Goal: Transaction & Acquisition: Purchase product/service

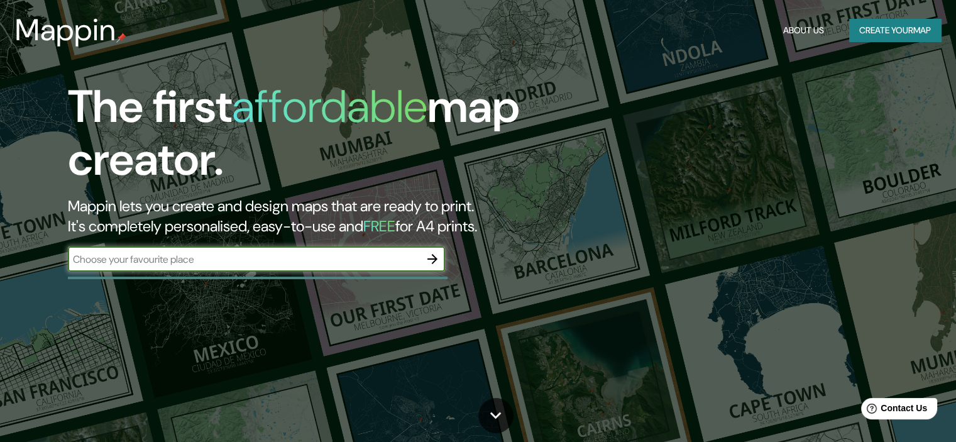
click at [431, 258] on icon "button" at bounding box center [432, 259] width 10 height 10
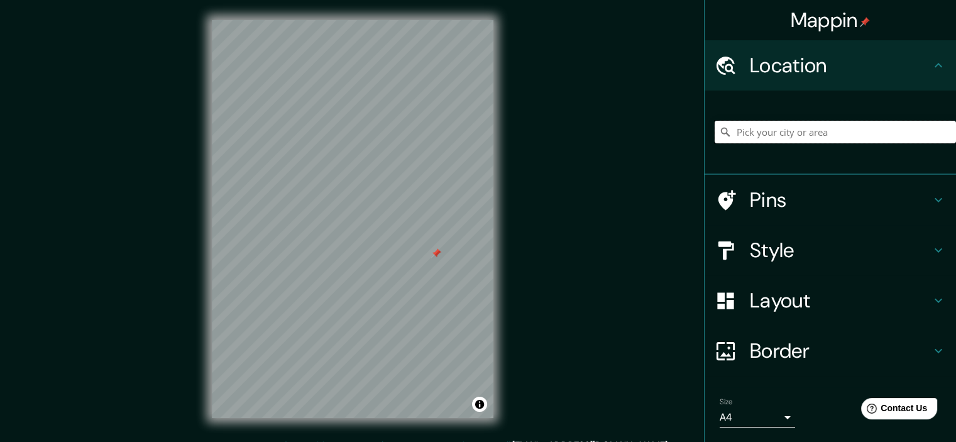
click at [742, 134] on input "Pick your city or area" at bounding box center [835, 132] width 241 height 23
type input "c"
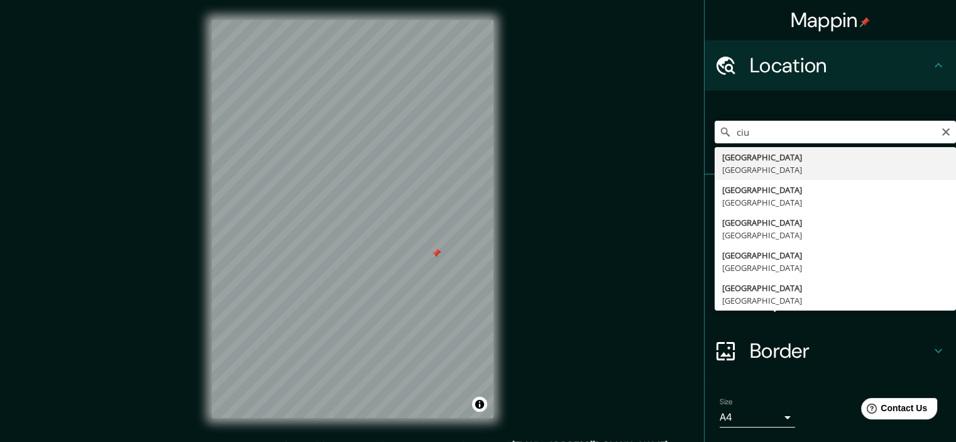
type input "[GEOGRAPHIC_DATA], [GEOGRAPHIC_DATA]"
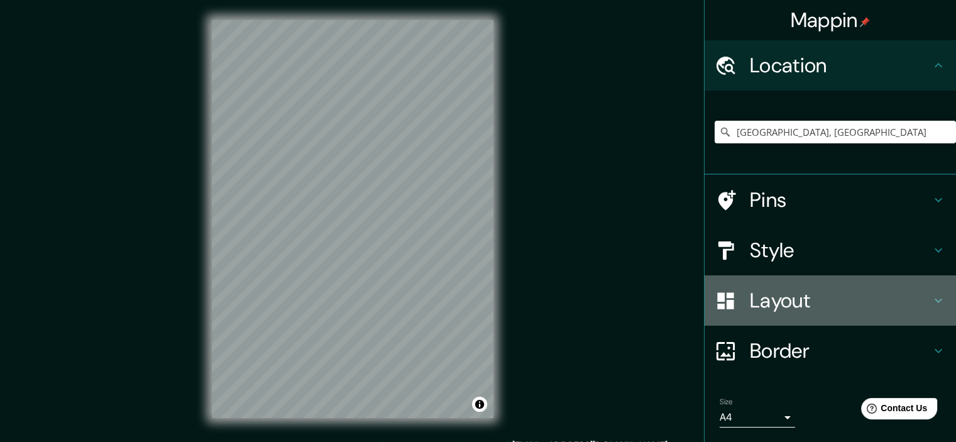
click at [723, 296] on icon at bounding box center [725, 300] width 16 height 16
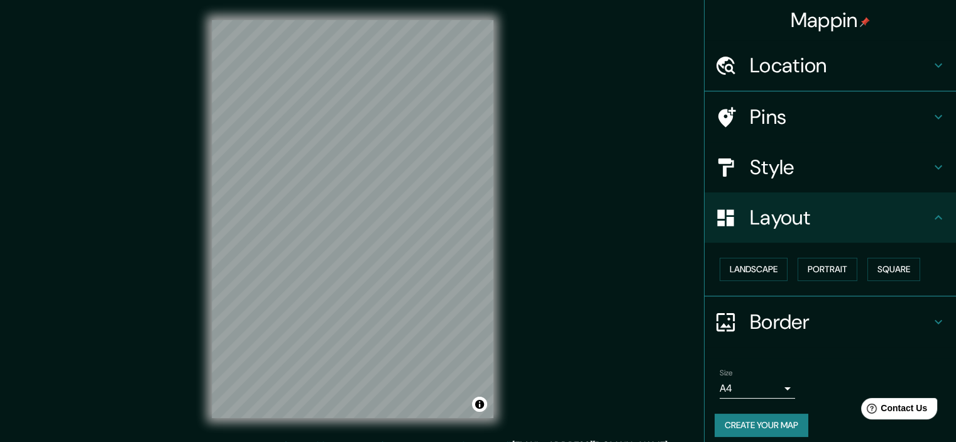
click at [723, 297] on ul "Location [GEOGRAPHIC_DATA], [GEOGRAPHIC_DATA] Pins Style Layout Landscape Portr…" at bounding box center [830, 246] width 251 height 412
click at [744, 266] on button "Landscape" at bounding box center [754, 269] width 68 height 23
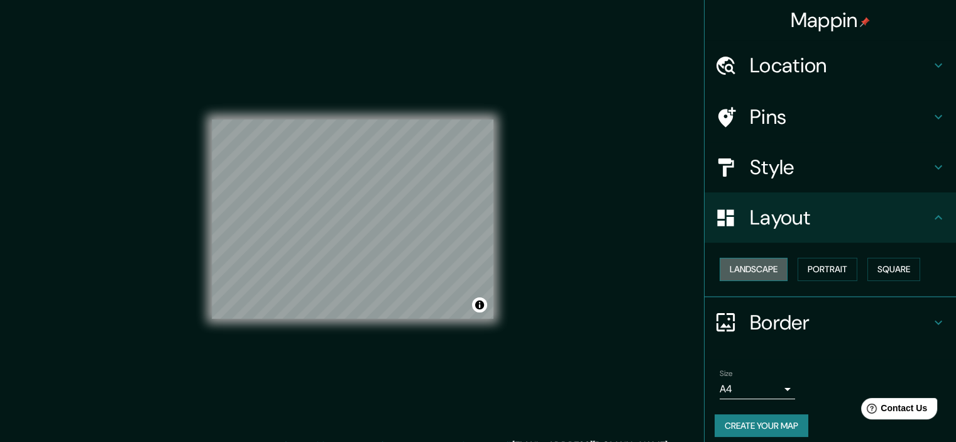
click at [744, 266] on button "Landscape" at bounding box center [754, 269] width 68 height 23
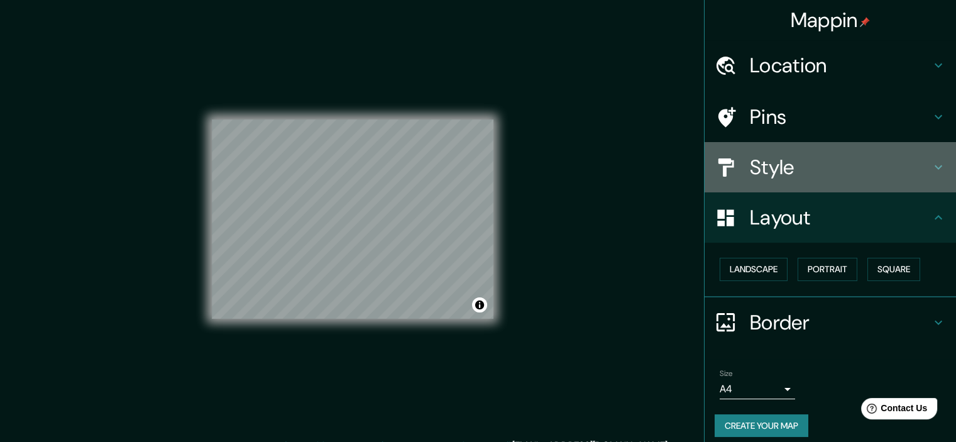
click at [750, 160] on h4 "Style" at bounding box center [840, 167] width 181 height 25
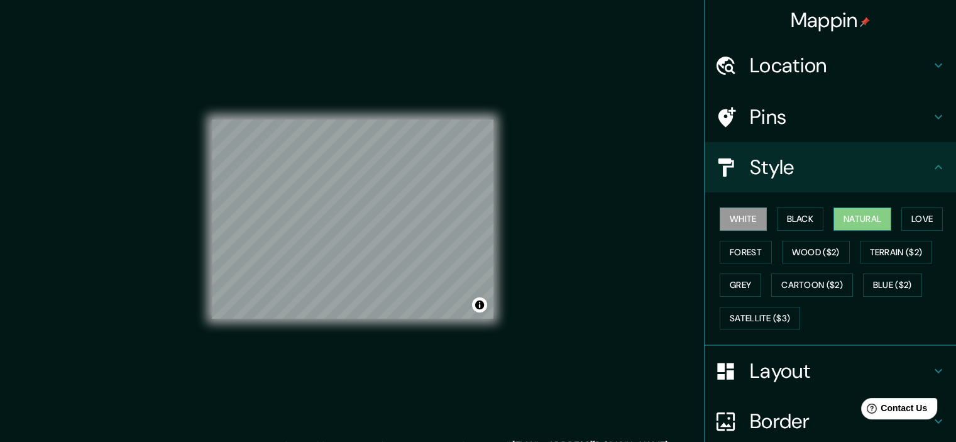
click at [868, 228] on button "Natural" at bounding box center [863, 218] width 58 height 23
click at [738, 243] on button "Forest" at bounding box center [746, 252] width 52 height 23
click at [845, 209] on button "Natural" at bounding box center [863, 218] width 58 height 23
click at [795, 63] on h4 "Location" at bounding box center [840, 65] width 181 height 25
click at [795, 64] on h4 "Location" at bounding box center [840, 65] width 181 height 25
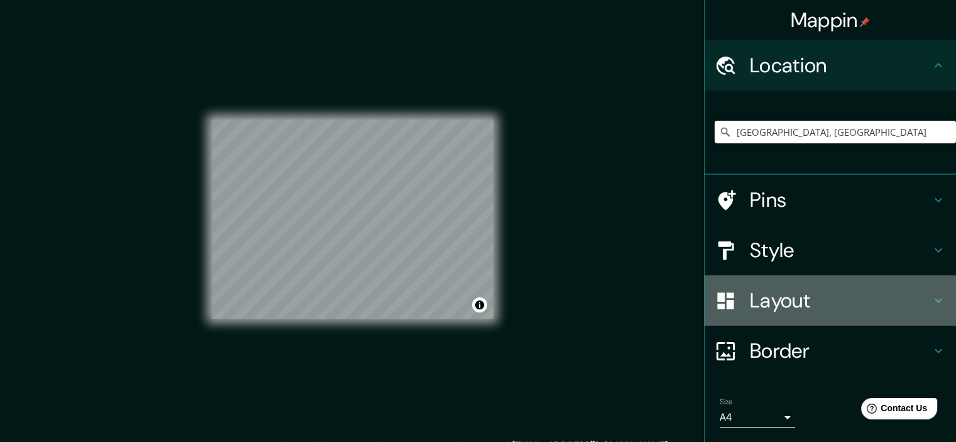
click at [773, 294] on h4 "Layout" at bounding box center [840, 300] width 181 height 25
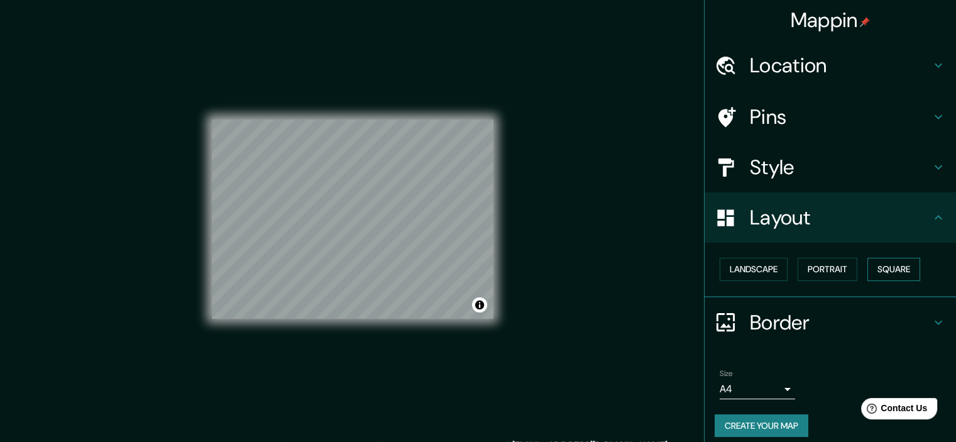
click at [889, 268] on button "Square" at bounding box center [893, 269] width 53 height 23
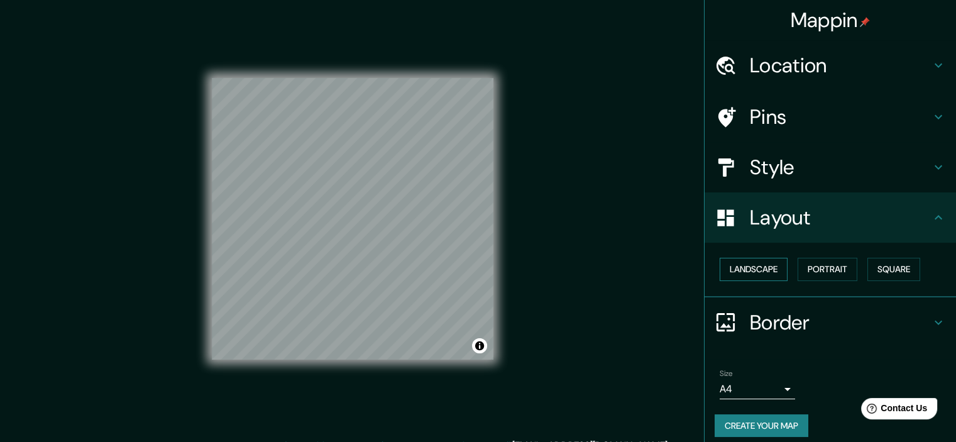
click at [742, 272] on button "Landscape" at bounding box center [754, 269] width 68 height 23
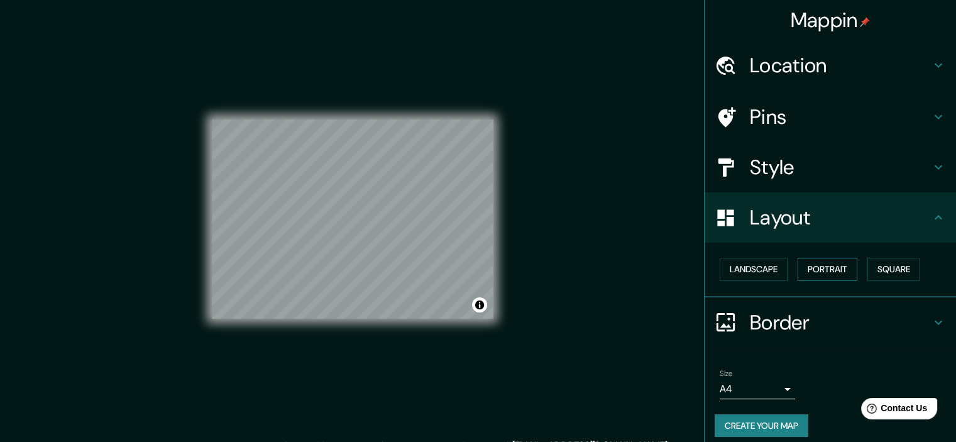
click at [818, 258] on button "Portrait" at bounding box center [828, 269] width 60 height 23
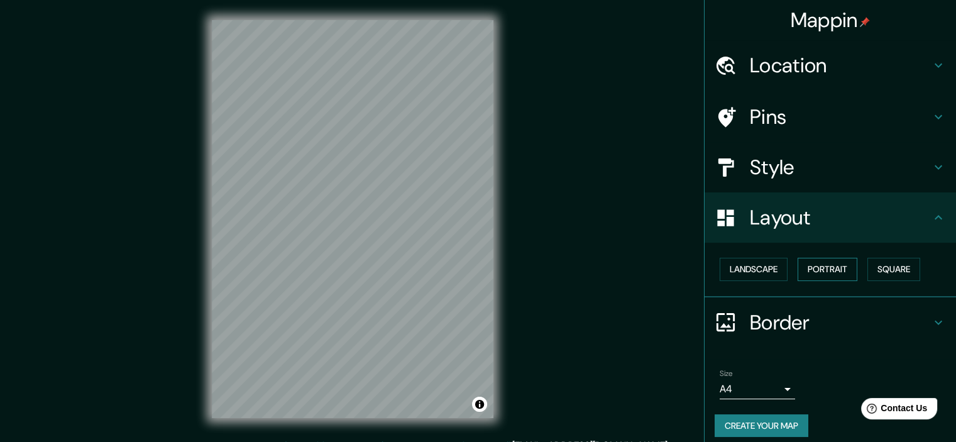
click at [847, 263] on button "Portrait" at bounding box center [828, 269] width 60 height 23
click at [832, 269] on button "Portrait" at bounding box center [828, 269] width 60 height 23
click at [832, 271] on button "Portrait" at bounding box center [828, 269] width 60 height 23
click at [732, 263] on button "Landscape" at bounding box center [754, 269] width 68 height 23
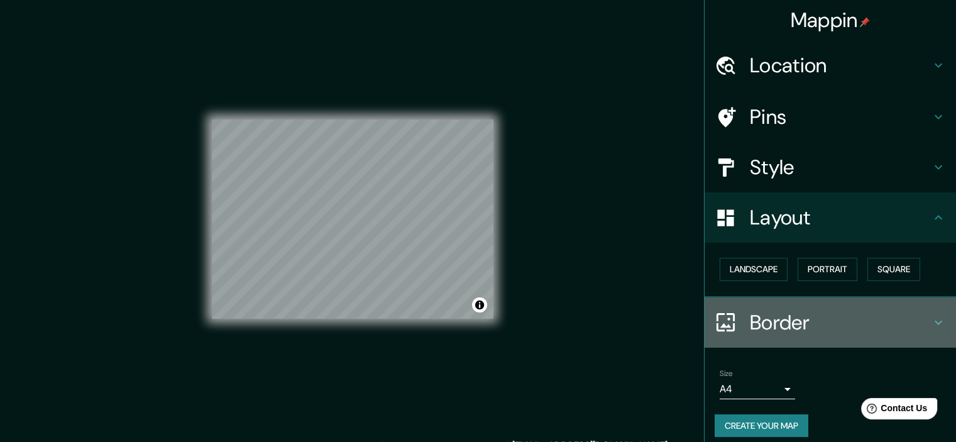
click at [717, 324] on icon at bounding box center [726, 322] width 22 height 22
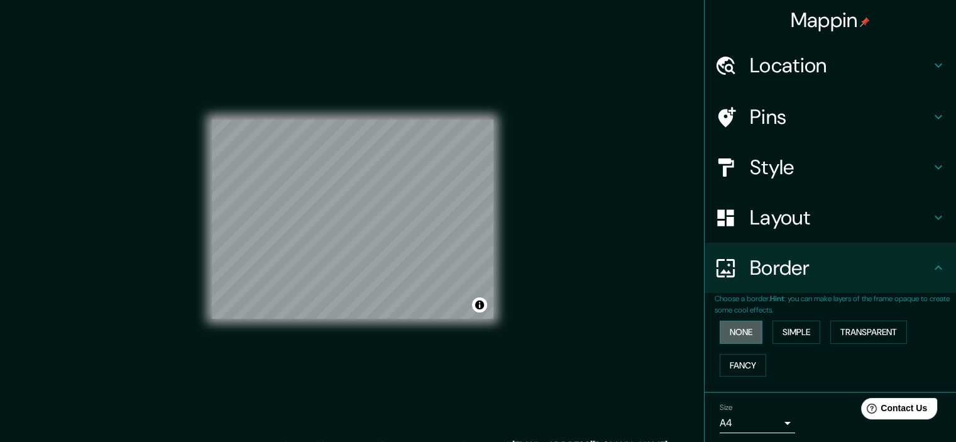
click at [735, 334] on button "None" at bounding box center [741, 332] width 43 height 23
click at [779, 333] on button "Simple" at bounding box center [797, 332] width 48 height 23
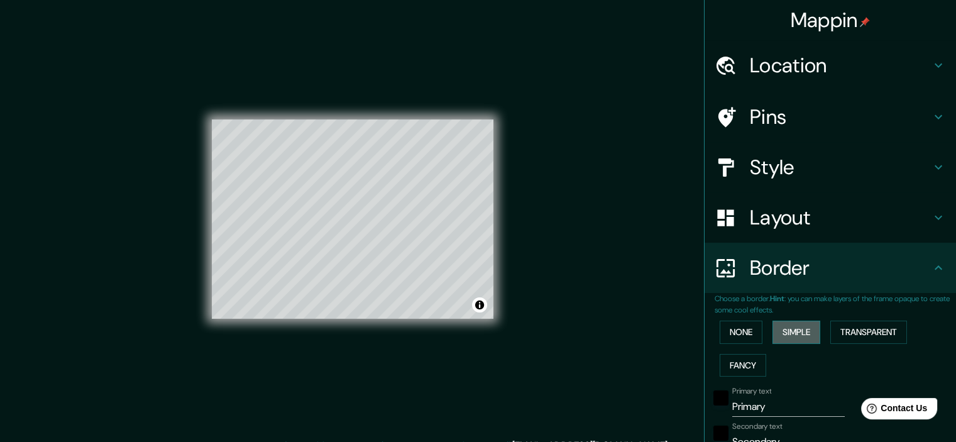
click at [778, 335] on button "Simple" at bounding box center [797, 332] width 48 height 23
type input "179"
type input "36"
click at [862, 332] on button "Transparent" at bounding box center [868, 332] width 77 height 23
click at [739, 334] on button "None" at bounding box center [741, 332] width 43 height 23
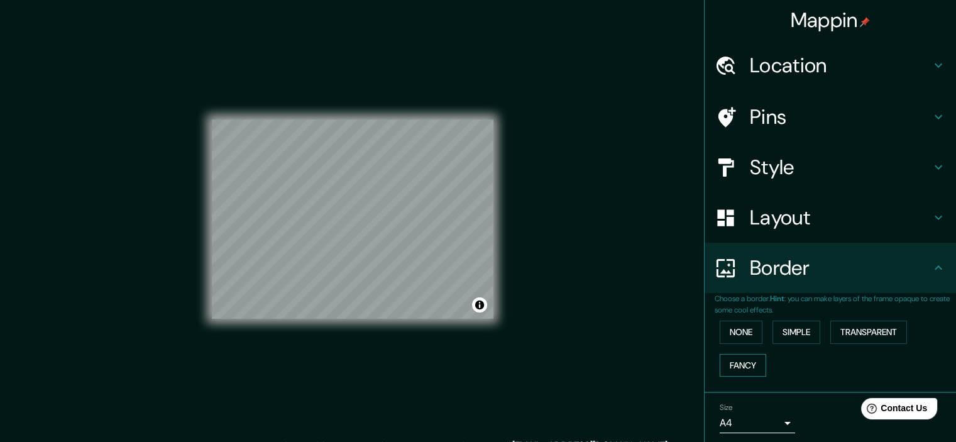
click at [740, 365] on button "Fancy" at bounding box center [743, 365] width 47 height 23
click at [742, 364] on button "Fancy" at bounding box center [743, 365] width 47 height 23
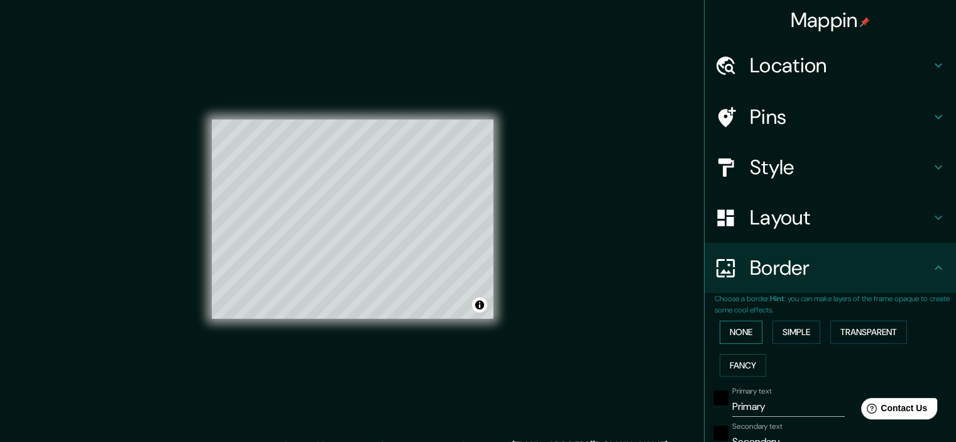
click at [738, 336] on button "None" at bounding box center [741, 332] width 43 height 23
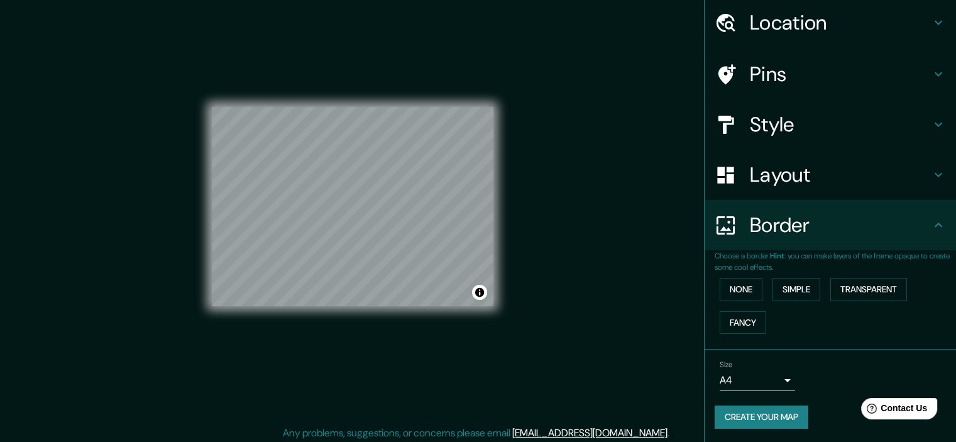
scroll to position [16, 0]
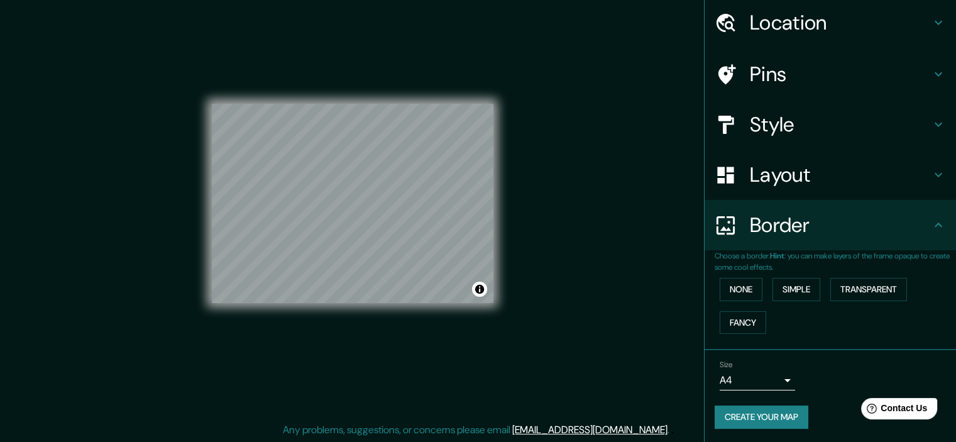
click at [776, 381] on body "Mappin Location [GEOGRAPHIC_DATA], [GEOGRAPHIC_DATA] Pins Style Layout Border C…" at bounding box center [478, 205] width 956 height 442
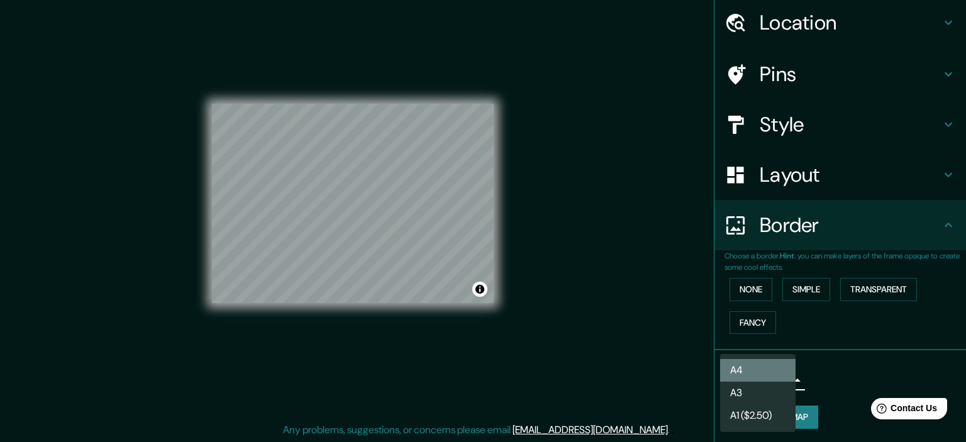
click at [776, 381] on li "A4" at bounding box center [757, 370] width 75 height 23
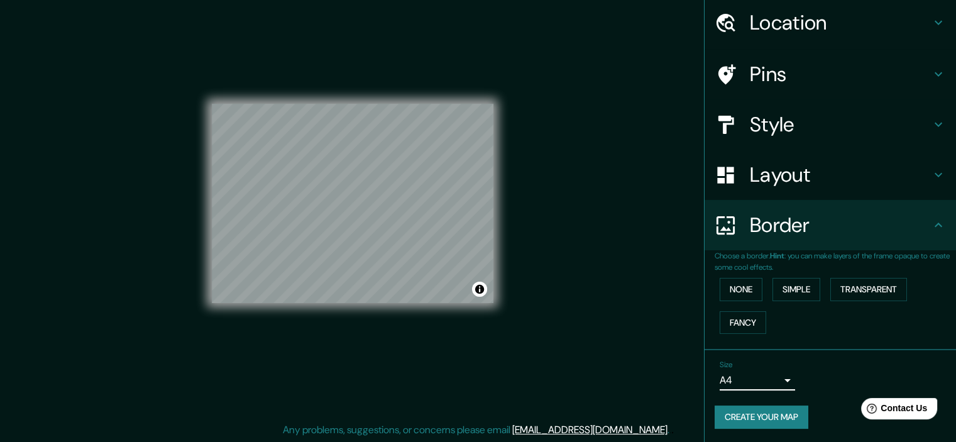
click at [778, 380] on body "Mappin Location [GEOGRAPHIC_DATA], [GEOGRAPHIC_DATA] Pins Style Layout Border C…" at bounding box center [478, 205] width 956 height 442
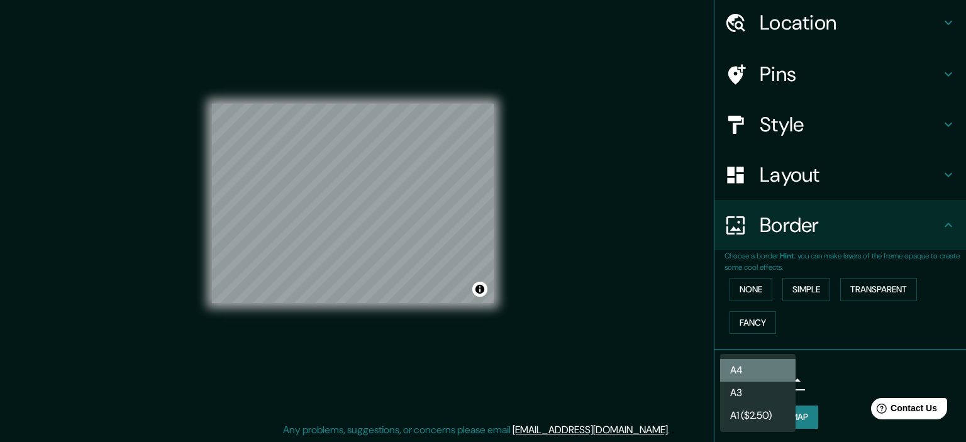
click at [769, 370] on li "A4" at bounding box center [757, 370] width 75 height 23
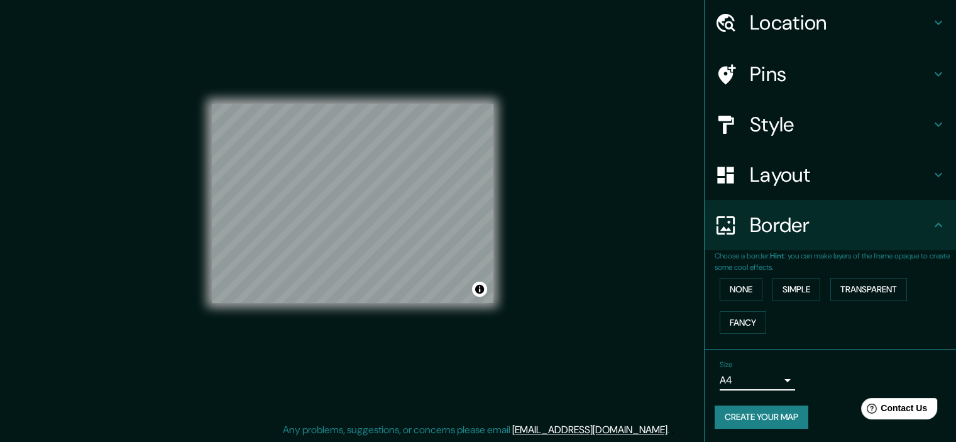
click at [784, 128] on h4 "Style" at bounding box center [840, 124] width 181 height 25
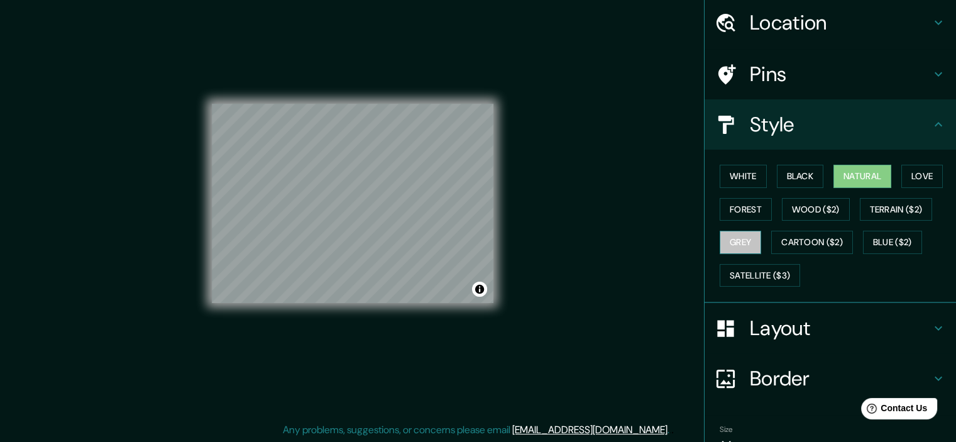
click at [746, 236] on button "Grey" at bounding box center [740, 242] width 41 height 23
click at [870, 182] on button "Natural" at bounding box center [863, 176] width 58 height 23
click at [926, 173] on button "Love" at bounding box center [921, 176] width 41 height 23
click at [855, 173] on button "Natural" at bounding box center [863, 176] width 58 height 23
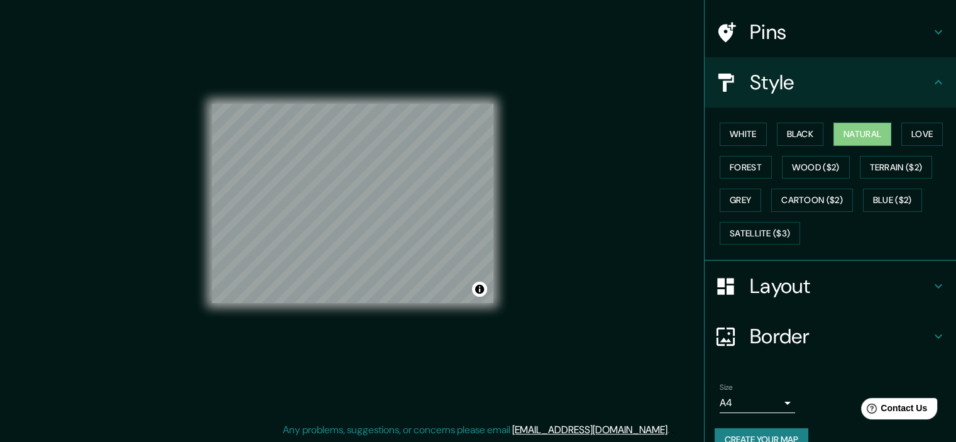
scroll to position [107, 0]
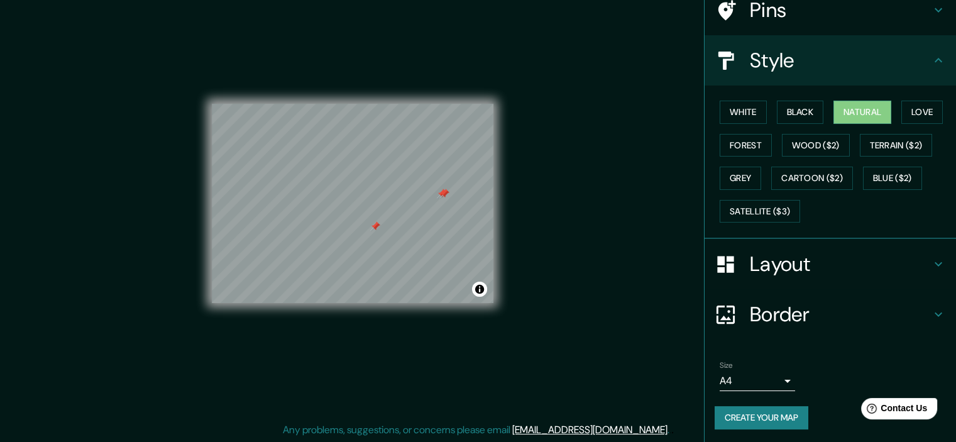
drag, startPoint x: 520, startPoint y: 180, endPoint x: 803, endPoint y: 11, distance: 329.6
click at [803, 11] on h4 "Pins" at bounding box center [840, 9] width 181 height 25
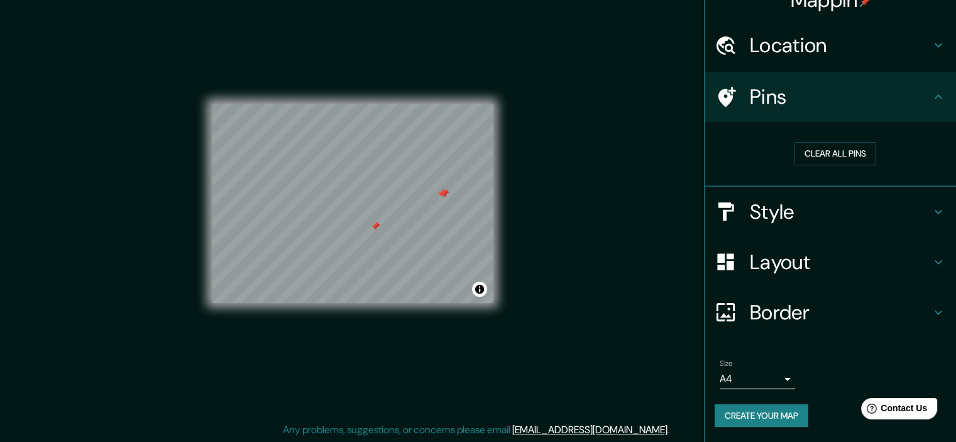
scroll to position [19, 0]
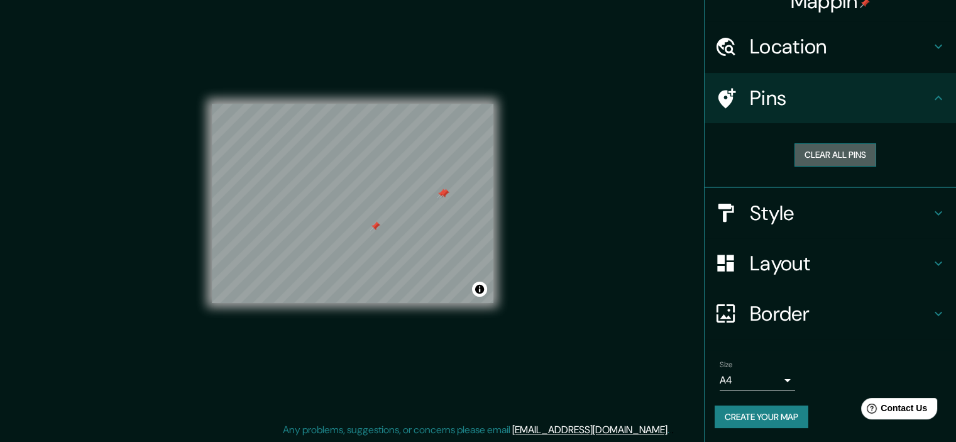
click at [817, 157] on button "Clear all pins" at bounding box center [836, 154] width 82 height 23
click at [823, 151] on button "Clear all pins" at bounding box center [836, 154] width 82 height 23
drag, startPoint x: 820, startPoint y: 155, endPoint x: 624, endPoint y: 175, distance: 196.5
click at [817, 158] on button "Clear all pins" at bounding box center [836, 154] width 82 height 23
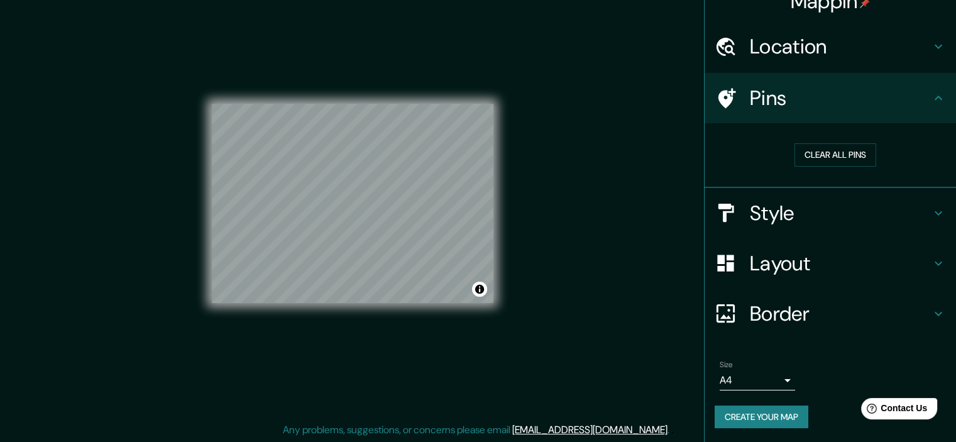
click at [747, 419] on button "Create your map" at bounding box center [762, 416] width 94 height 23
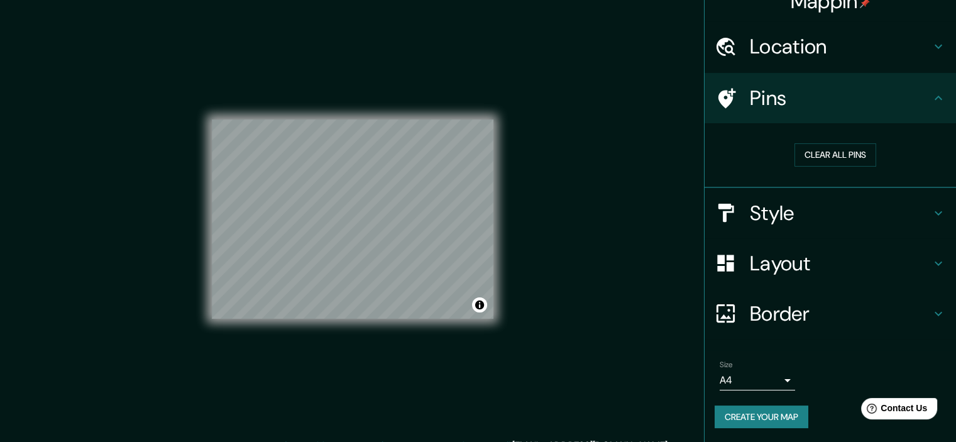
click at [774, 419] on button "Create your map" at bounding box center [762, 416] width 94 height 23
click at [774, 419] on div "Create your map" at bounding box center [830, 416] width 231 height 23
